Goal: Feedback & Contribution: Submit feedback/report problem

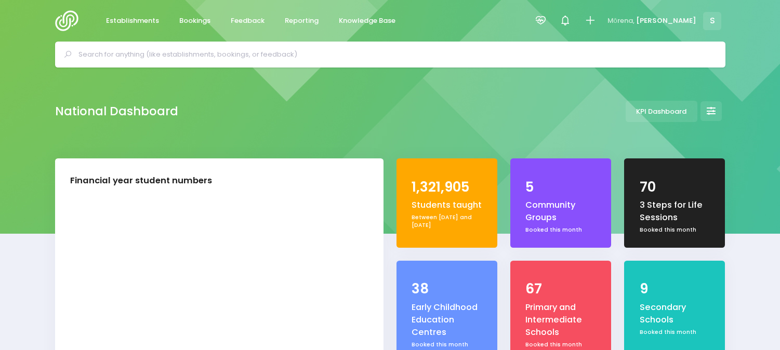
select select "5"
click at [245, 21] on span "Feedback" at bounding box center [248, 21] width 34 height 10
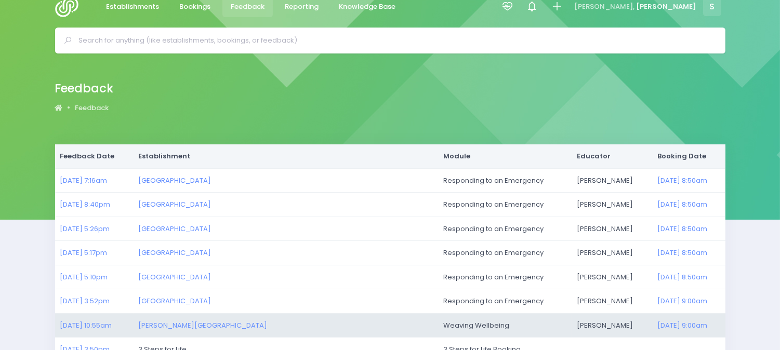
scroll to position [58, 0]
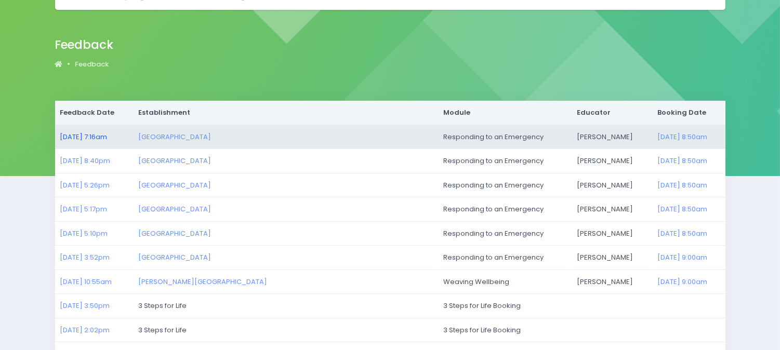
click at [99, 139] on link "14/08/2025 7:16am" at bounding box center [83, 137] width 47 height 10
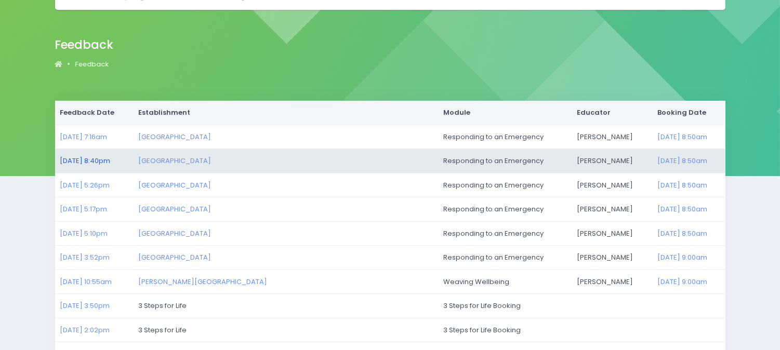
click at [78, 161] on link "13/08/2025 8:40pm" at bounding box center [85, 161] width 50 height 10
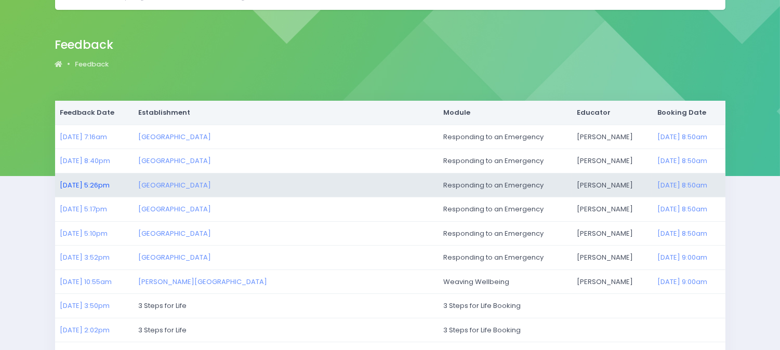
click at [90, 180] on link "13/08/2025 5:26pm" at bounding box center [85, 185] width 50 height 10
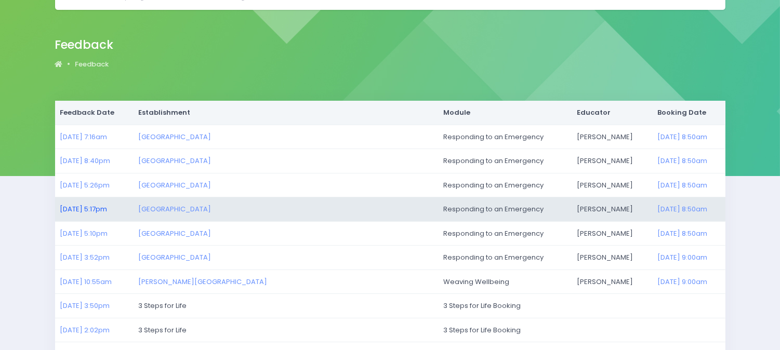
click at [88, 210] on link "13/08/2025 5:17pm" at bounding box center [83, 209] width 47 height 10
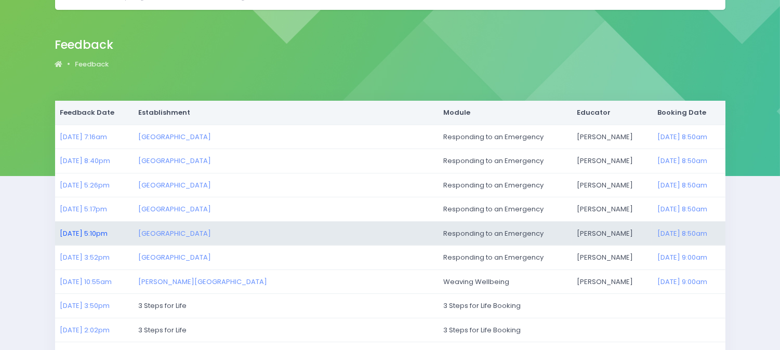
click at [79, 233] on link "13/08/2025 5:10pm" at bounding box center [84, 234] width 48 height 10
click at [78, 232] on link "13/08/2025 5:10pm" at bounding box center [84, 234] width 48 height 10
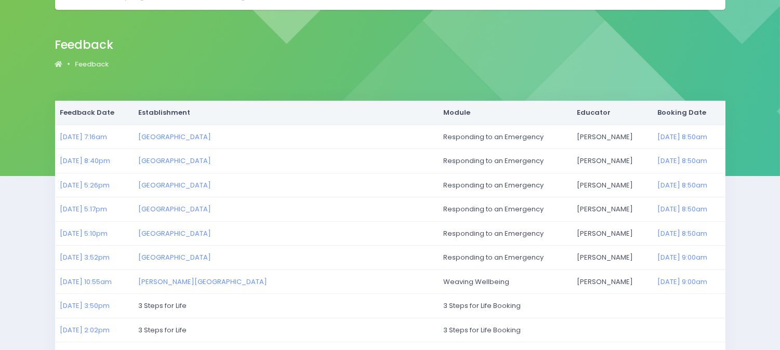
scroll to position [115, 0]
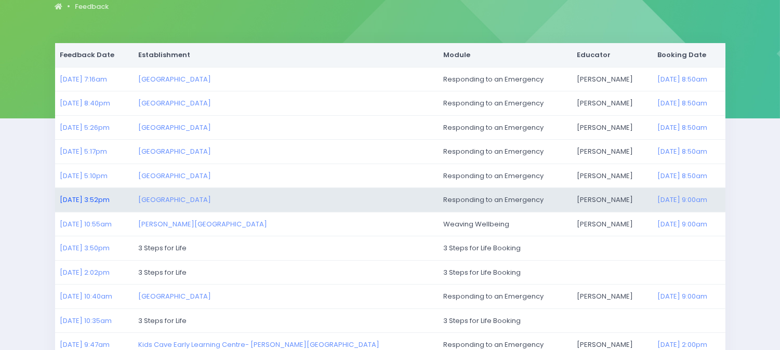
click at [69, 200] on link "13/08/2025 3:52pm" at bounding box center [85, 200] width 50 height 10
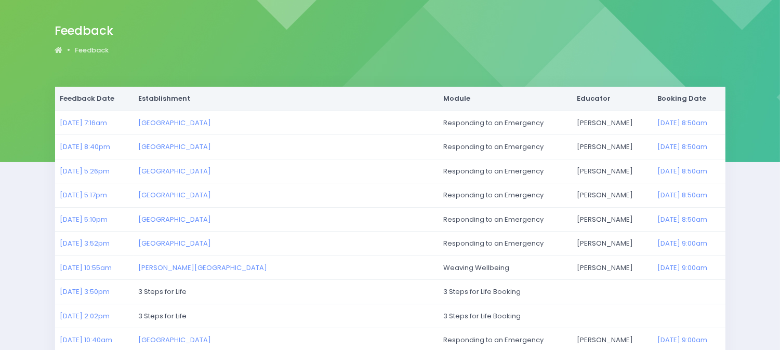
scroll to position [0, 0]
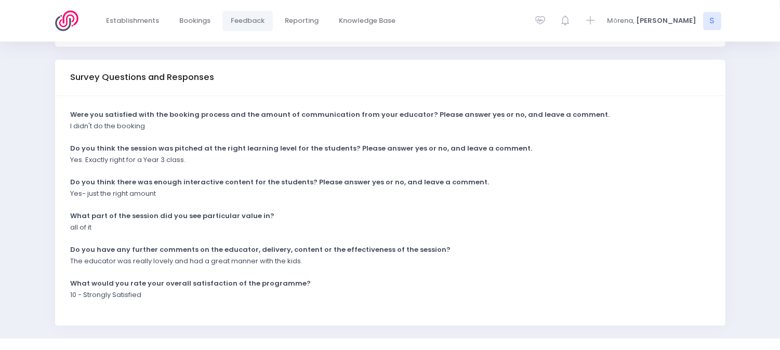
scroll to position [231, 0]
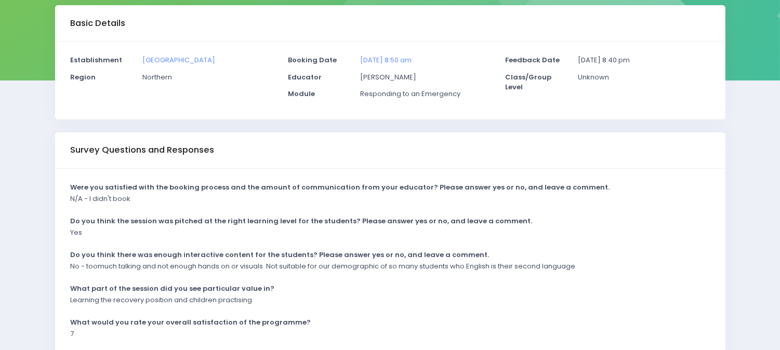
scroll to position [173, 0]
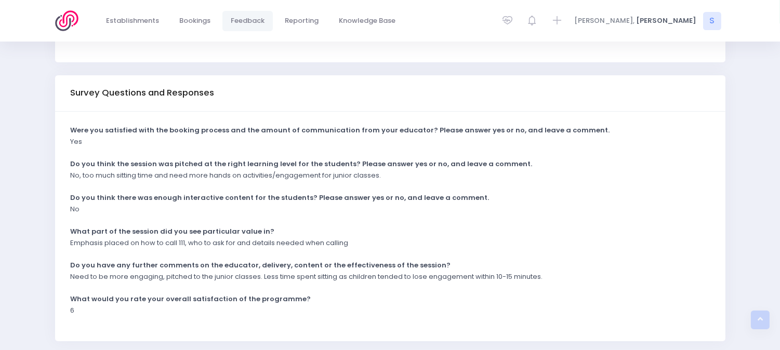
scroll to position [231, 0]
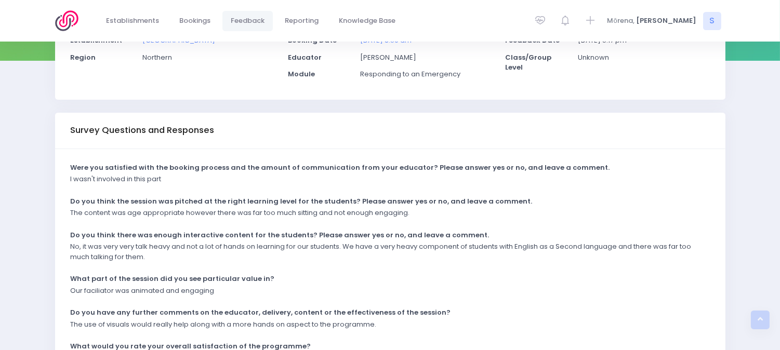
scroll to position [231, 0]
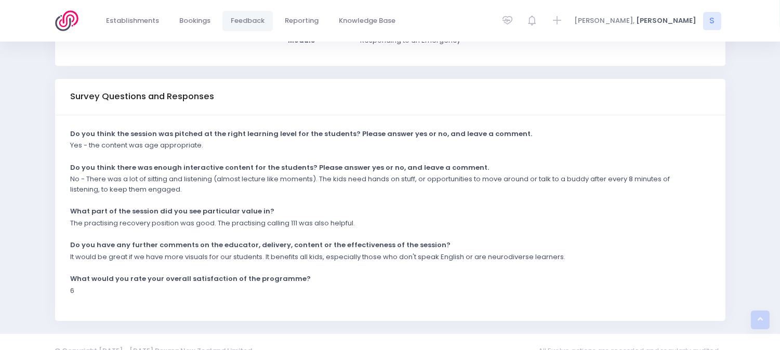
scroll to position [224, 0]
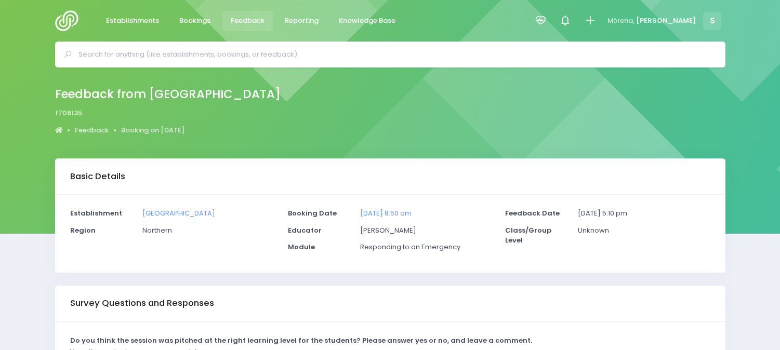
scroll to position [173, 0]
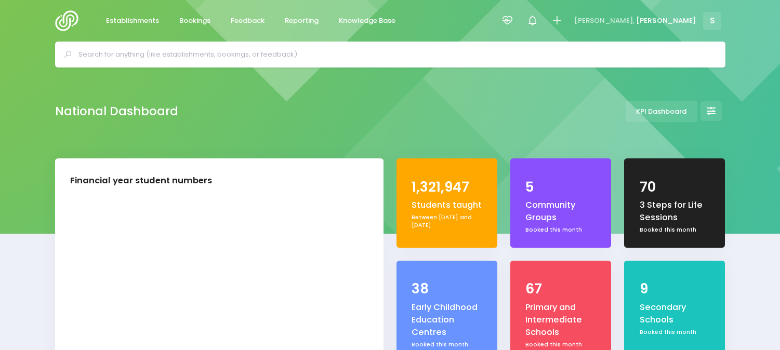
select select "5"
